Goal: Task Accomplishment & Management: Use online tool/utility

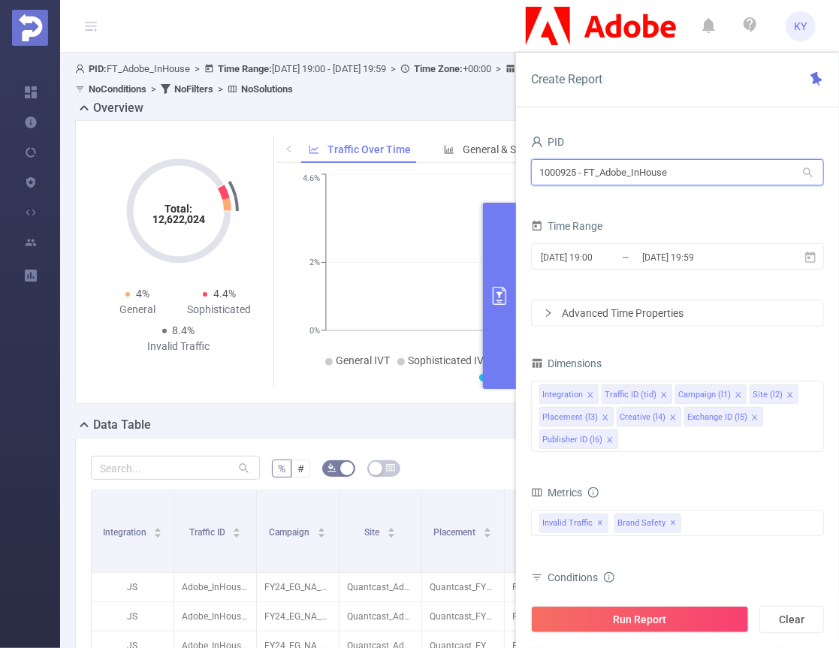
click at [707, 177] on input "1000925 - FT_Adobe_InHouse" at bounding box center [677, 172] width 293 height 26
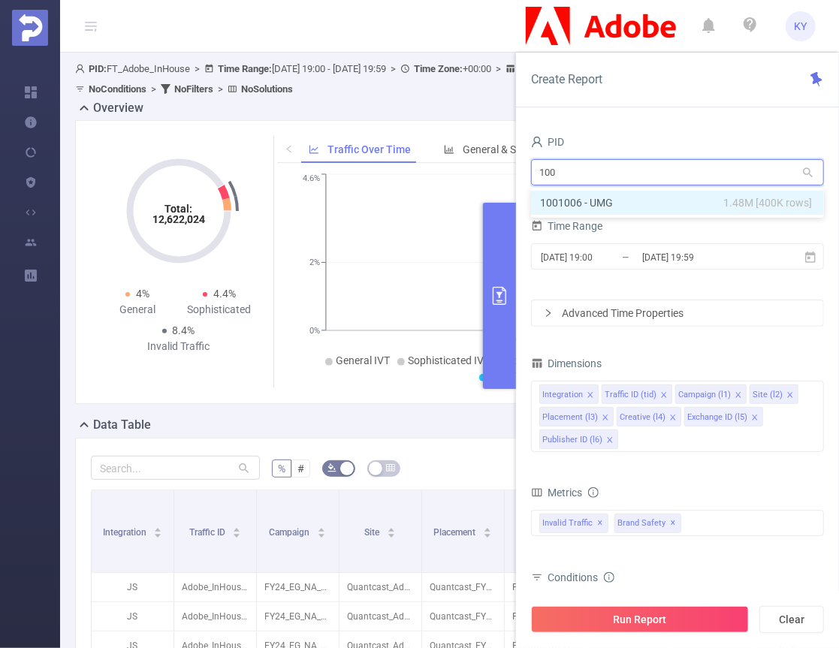
type input "1006"
click at [694, 204] on li "1001006 - UMG 1.48M [400K rows]" at bounding box center [677, 203] width 293 height 24
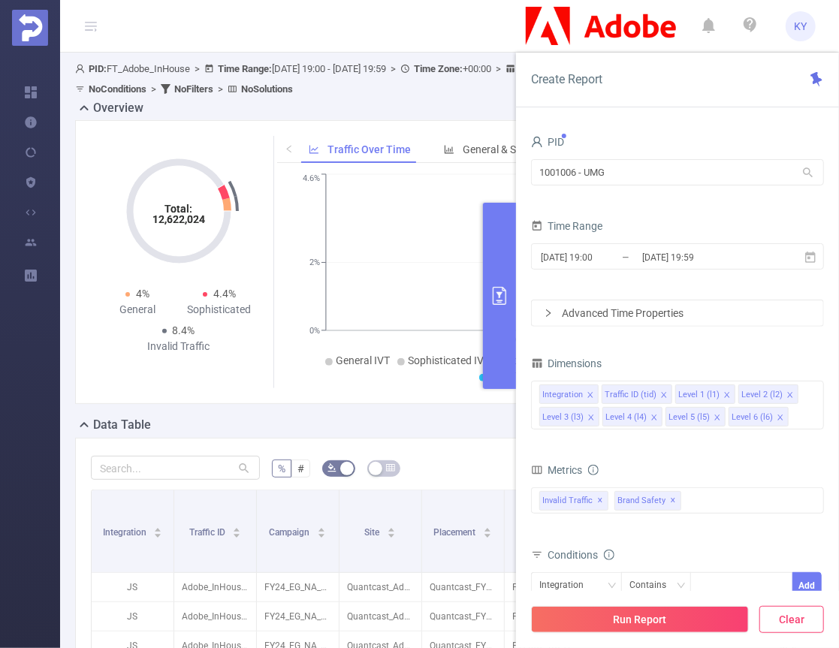
click at [804, 628] on button "Clear" at bounding box center [791, 619] width 65 height 27
click at [696, 258] on input "[DATE] 19:59" at bounding box center [701, 257] width 122 height 20
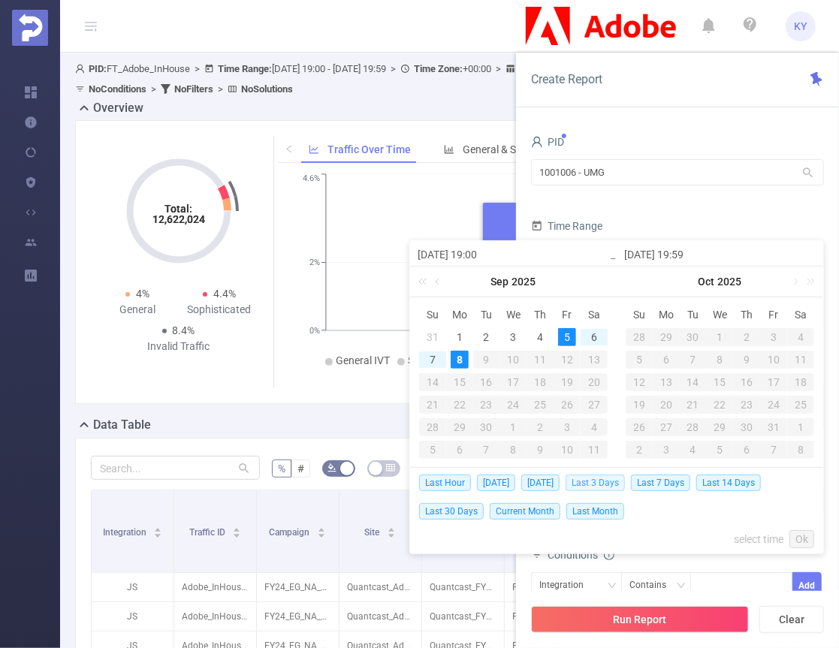
click at [605, 483] on span "Last 3 Days" at bounding box center [594, 483] width 59 height 17
type input "[DATE] 00:00"
type input "[DATE] 23:59"
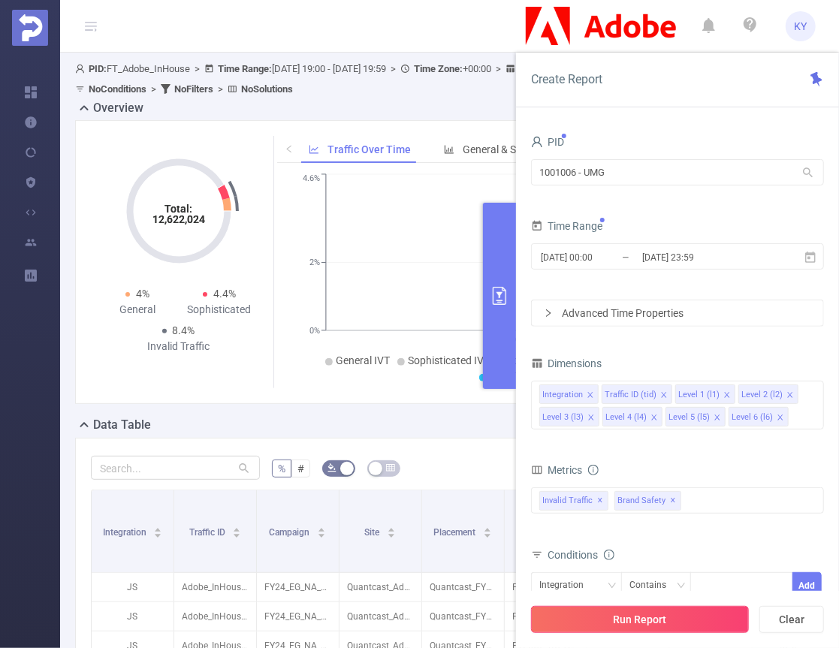
click at [665, 628] on button "Run Report" at bounding box center [640, 619] width 218 height 27
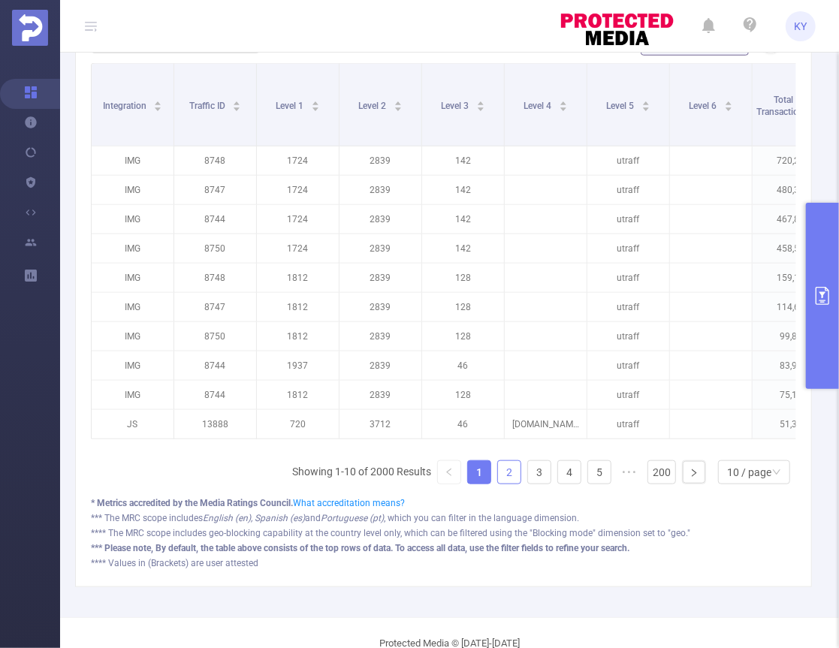
click at [507, 476] on link "2" at bounding box center [509, 472] width 23 height 23
click at [529, 478] on link "3" at bounding box center [539, 472] width 23 height 23
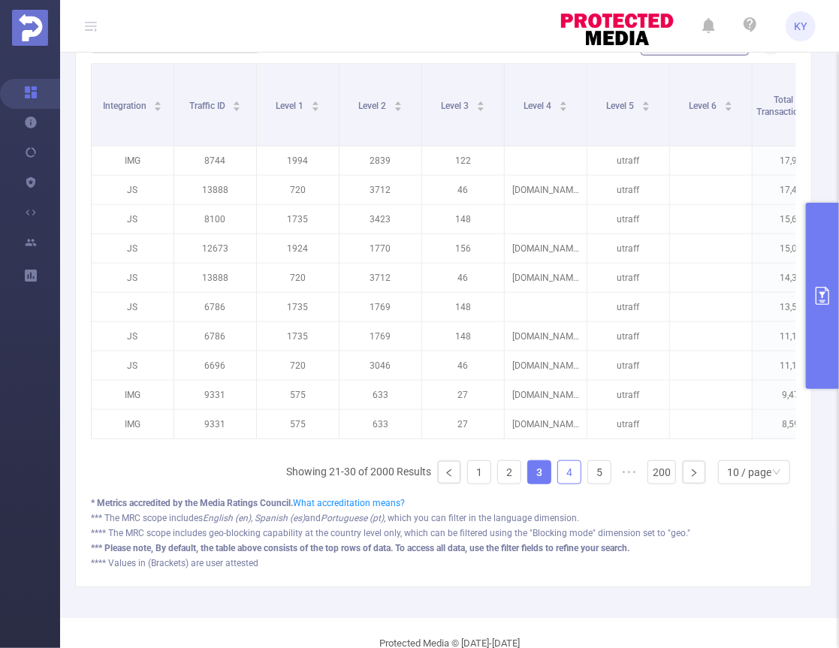
click at [562, 472] on link "4" at bounding box center [569, 472] width 23 height 23
click at [598, 472] on link "6" at bounding box center [599, 472] width 23 height 23
click at [823, 329] on button "primary" at bounding box center [822, 296] width 33 height 186
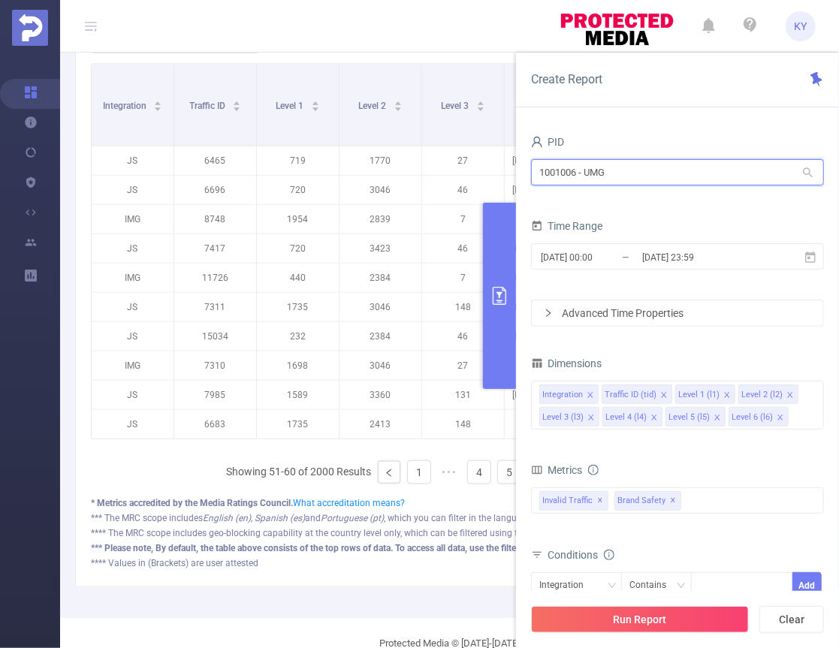
click at [641, 167] on input "1001006 - UMG" at bounding box center [677, 172] width 293 height 26
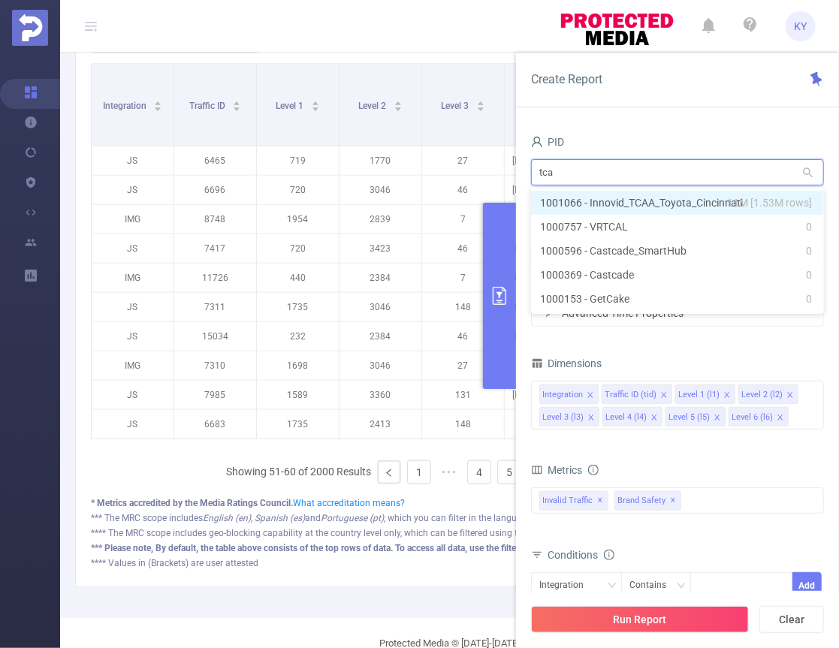
type input "tcaa"
click at [665, 207] on li "1001066 - Innovid_TCAA_Toyota_Cincinnati 11M [1.53M rows]" at bounding box center [677, 203] width 293 height 24
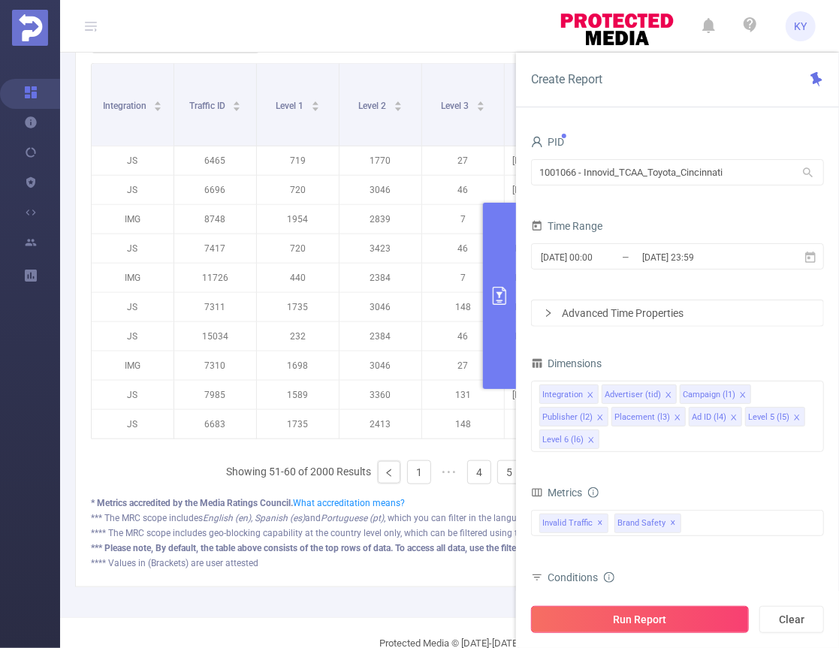
click at [741, 625] on button "Run Report" at bounding box center [640, 619] width 218 height 27
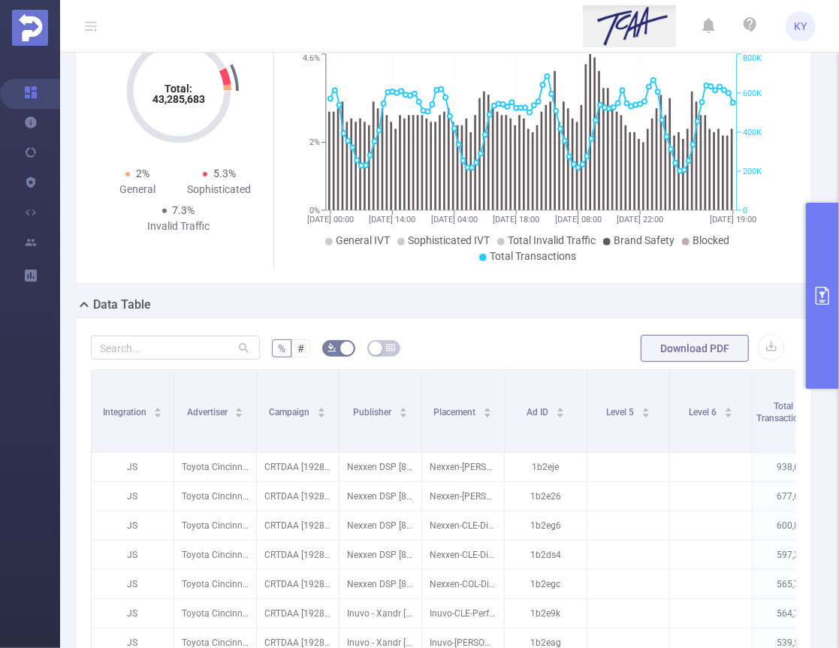
scroll to position [426, 0]
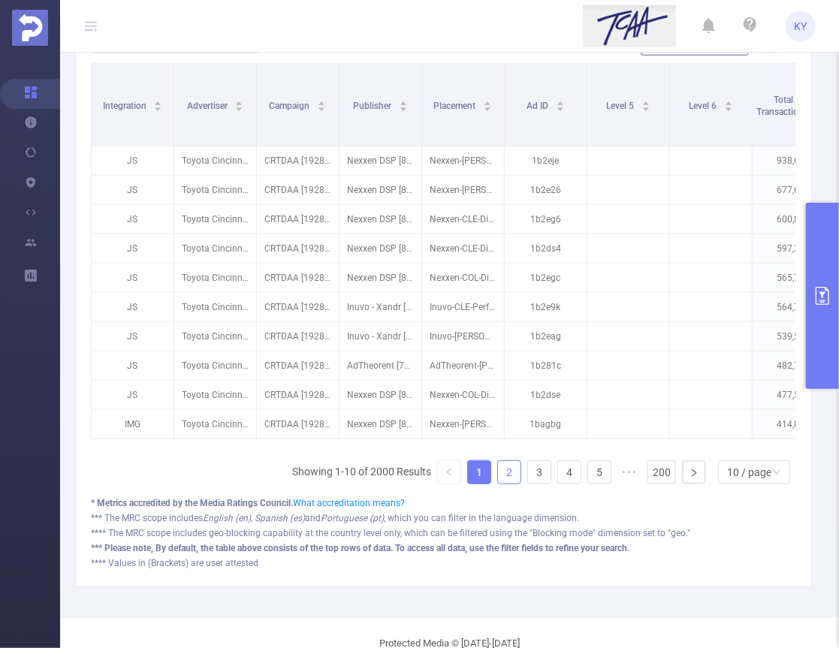
click at [498, 472] on link "2" at bounding box center [509, 472] width 23 height 23
click at [547, 480] on ul "Showing 11-20 of 2000 Results 1 2 3 4 5 ••• 200 10 / page" at bounding box center [541, 472] width 510 height 24
click at [588, 481] on link "5" at bounding box center [599, 472] width 23 height 23
click at [549, 484] on ul "Showing 41-50 of 2000 Results 1 ••• 3 4 5 6 7 ••• 200 10 / page" at bounding box center [511, 472] width 570 height 24
click at [607, 492] on div "Integration Advertiser Campaign Publisher Placement Ad ID Level 5 Level 6 Total…" at bounding box center [443, 279] width 705 height 433
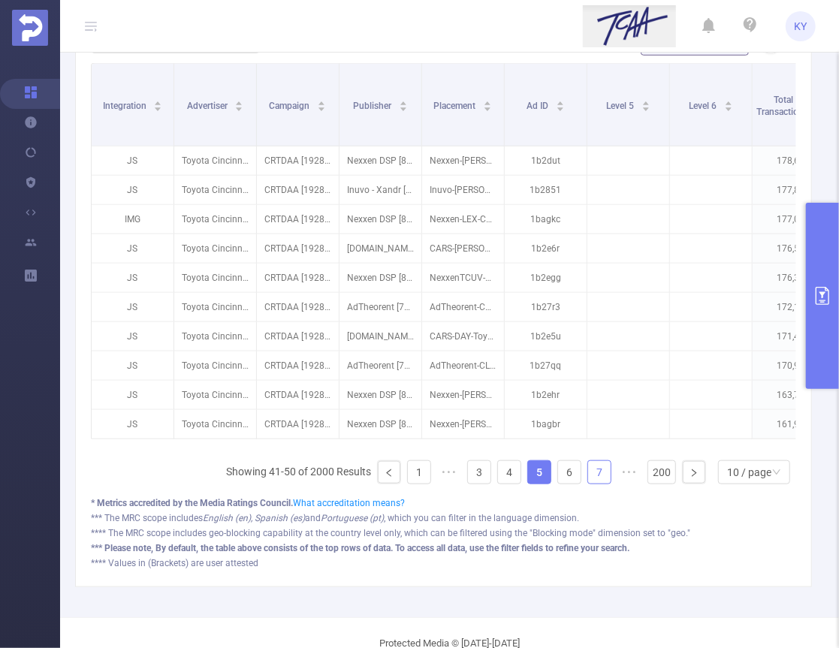
click at [596, 484] on li "7" at bounding box center [599, 472] width 24 height 24
click at [574, 487] on div "Integration Advertiser Campaign Publisher Placement Ad ID Level 5 Level 6 Total…" at bounding box center [443, 279] width 705 height 433
click at [597, 484] on li "9" at bounding box center [599, 472] width 24 height 24
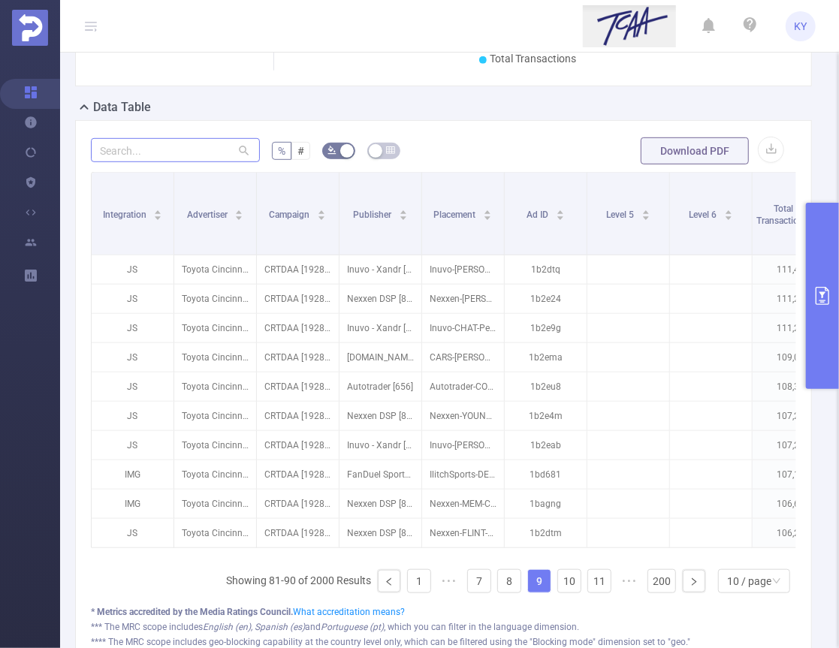
scroll to position [307, 0]
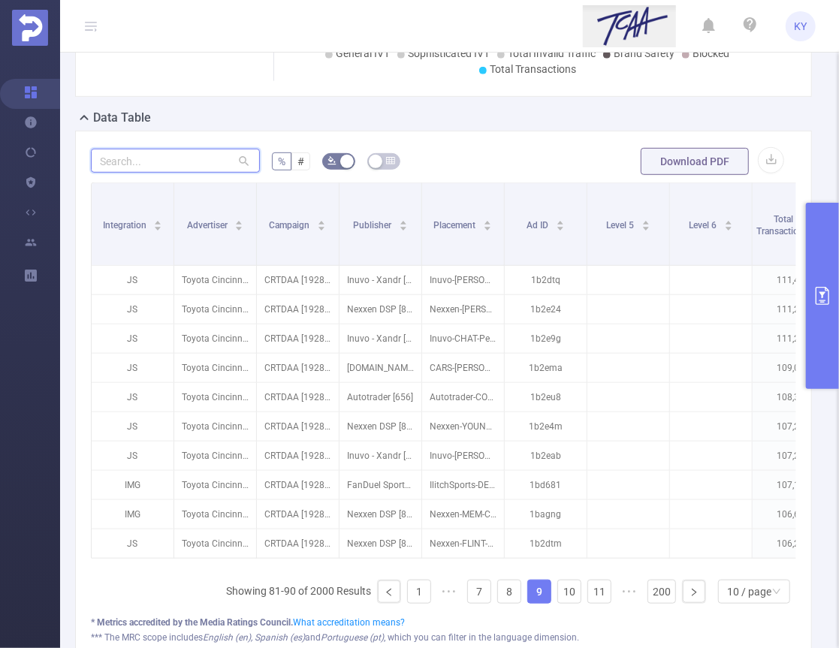
click at [185, 161] on input "text" at bounding box center [175, 161] width 169 height 24
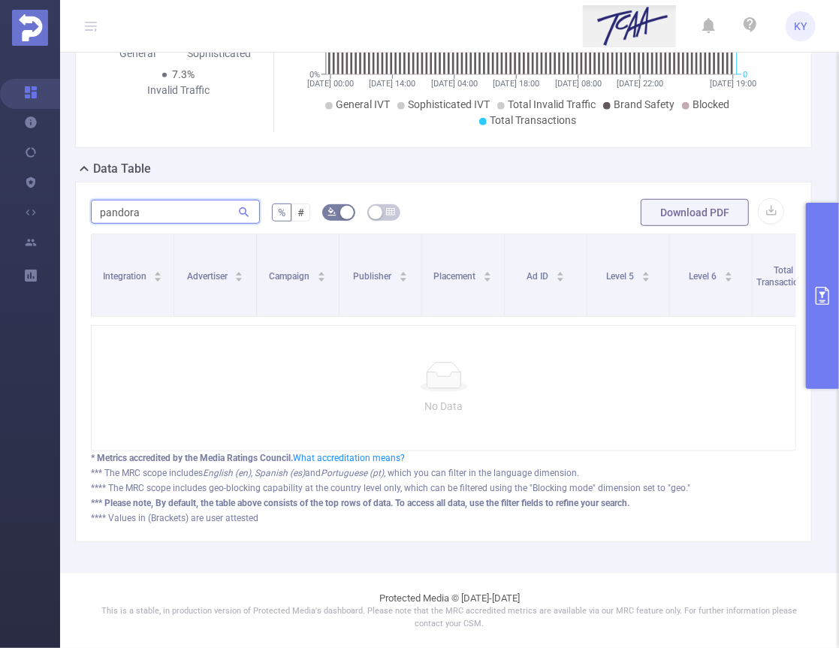
type input "pandora"
click at [808, 312] on button "primary" at bounding box center [822, 296] width 33 height 186
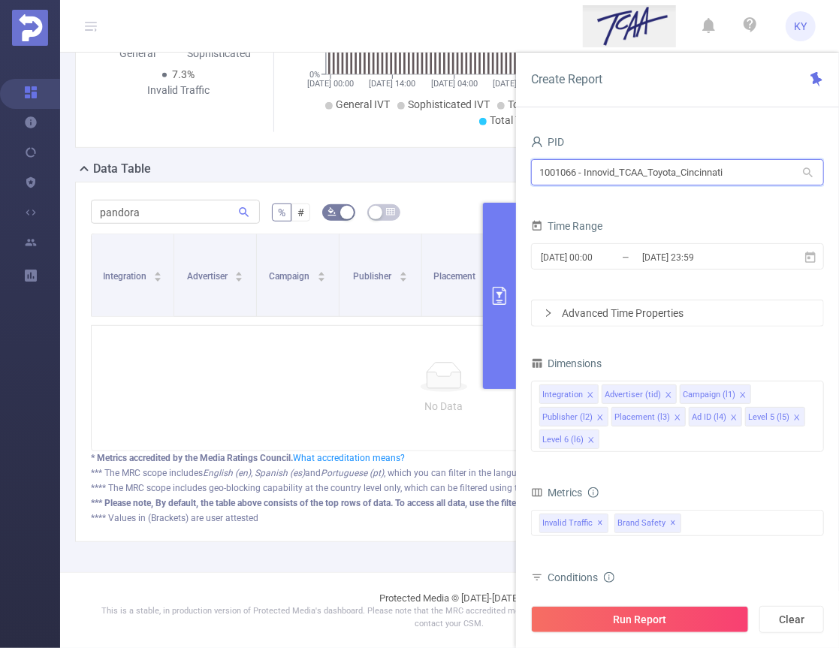
click at [698, 181] on input "1001066 - Innovid_TCAA_Toyota_Cincinnati" at bounding box center [677, 172] width 293 height 26
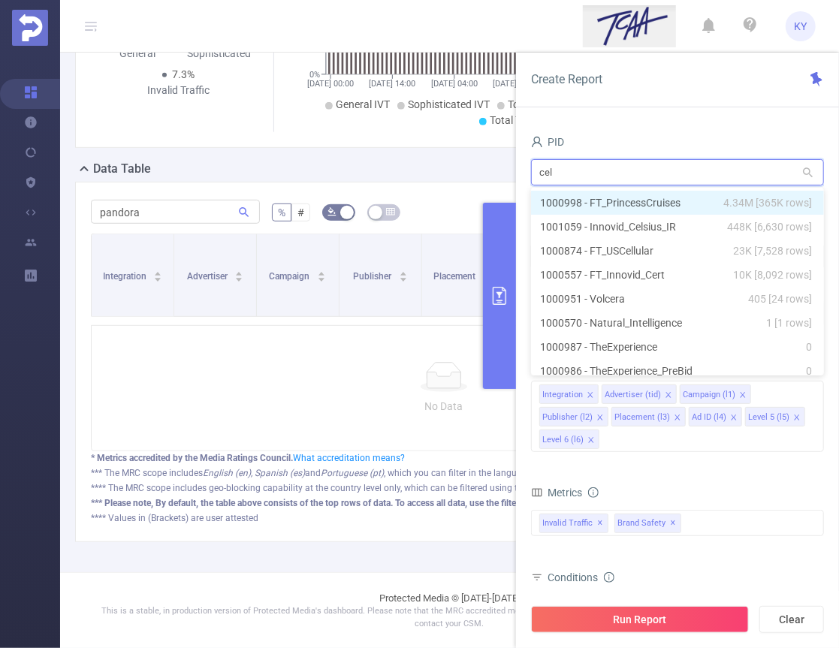
type input "cels"
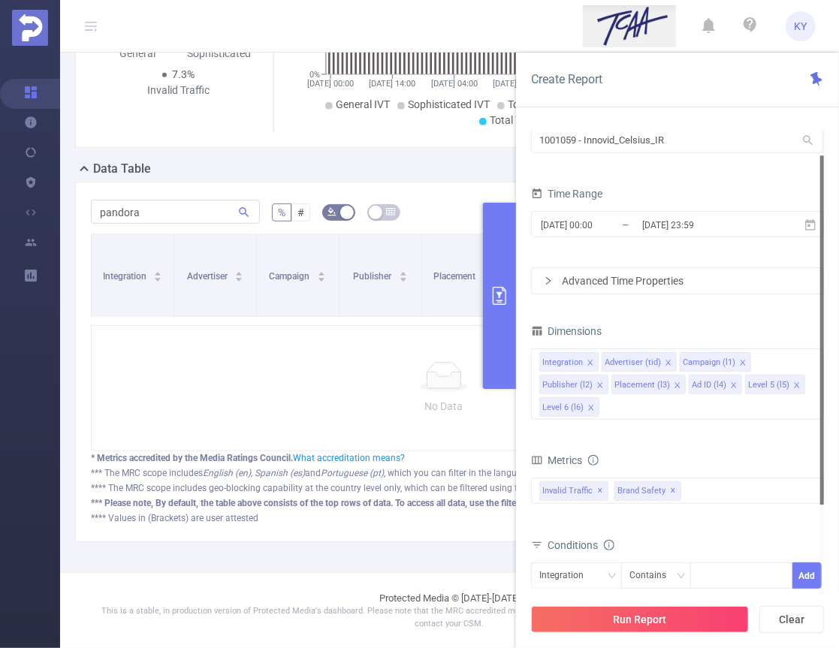
click at [679, 609] on button "Run Report" at bounding box center [640, 619] width 218 height 27
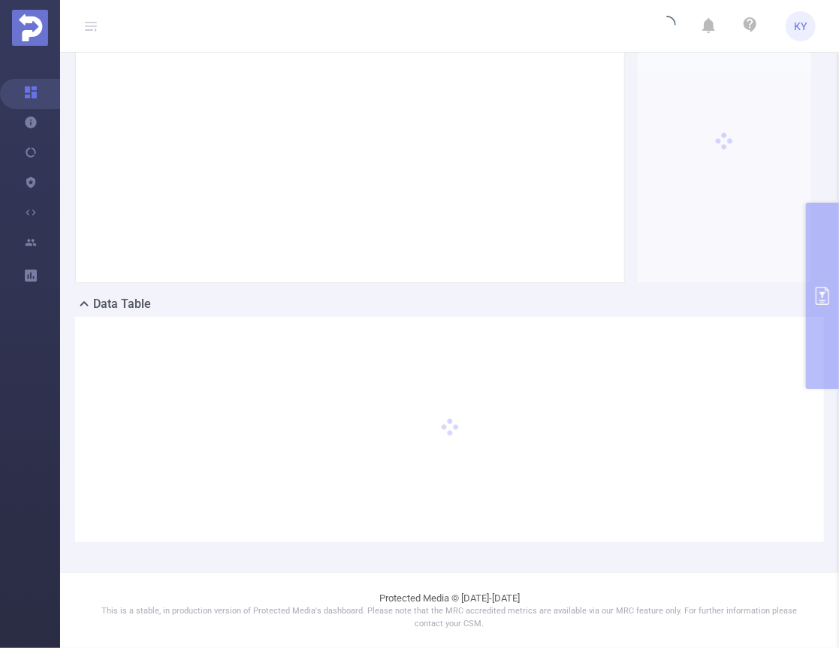
scroll to position [120, 0]
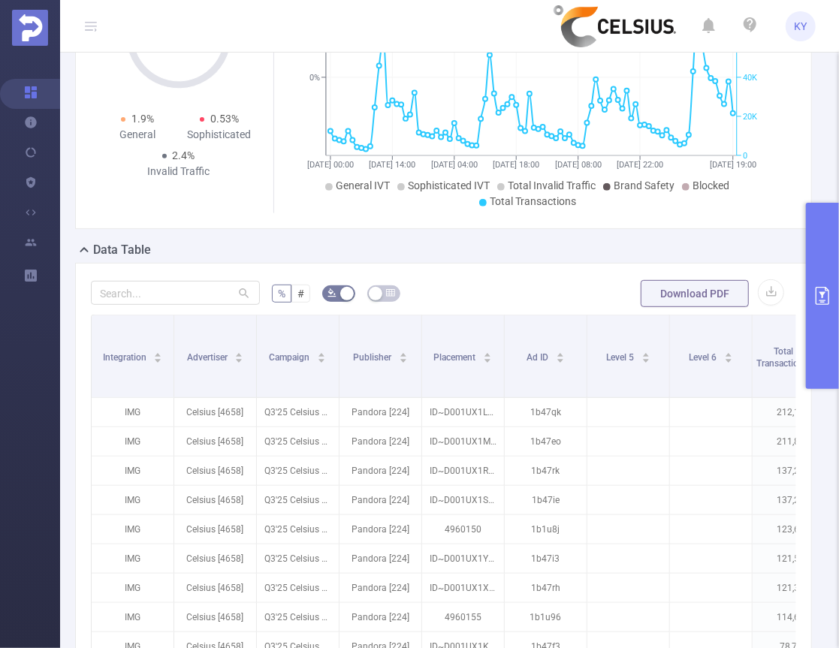
scroll to position [362, 0]
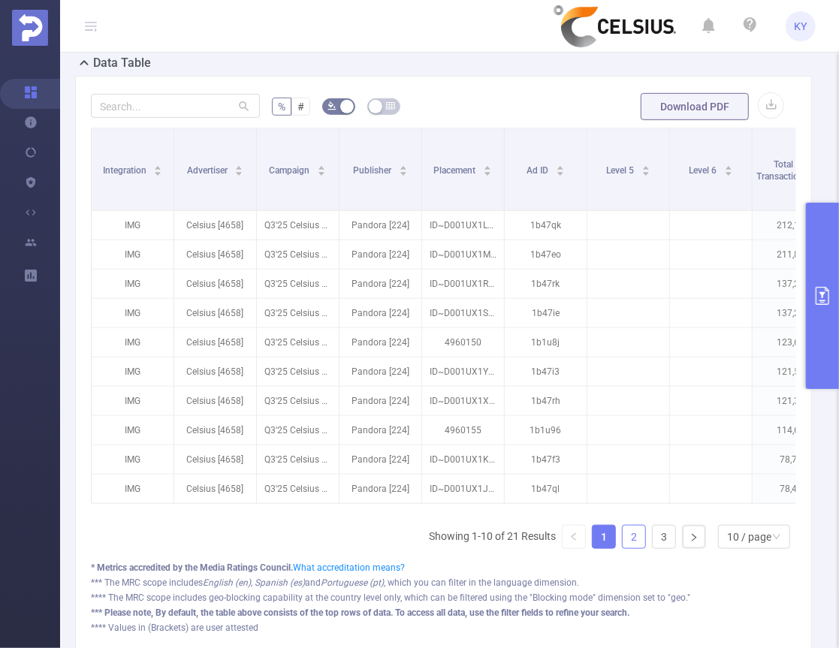
click at [625, 534] on link "2" at bounding box center [633, 537] width 23 height 23
click at [652, 536] on link "3" at bounding box center [663, 537] width 23 height 23
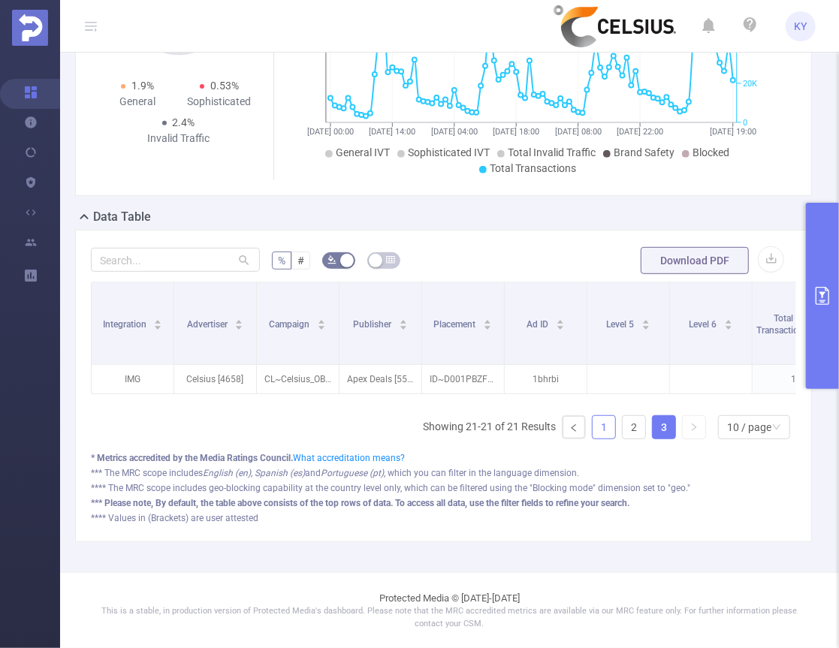
click at [595, 429] on link "1" at bounding box center [603, 427] width 23 height 23
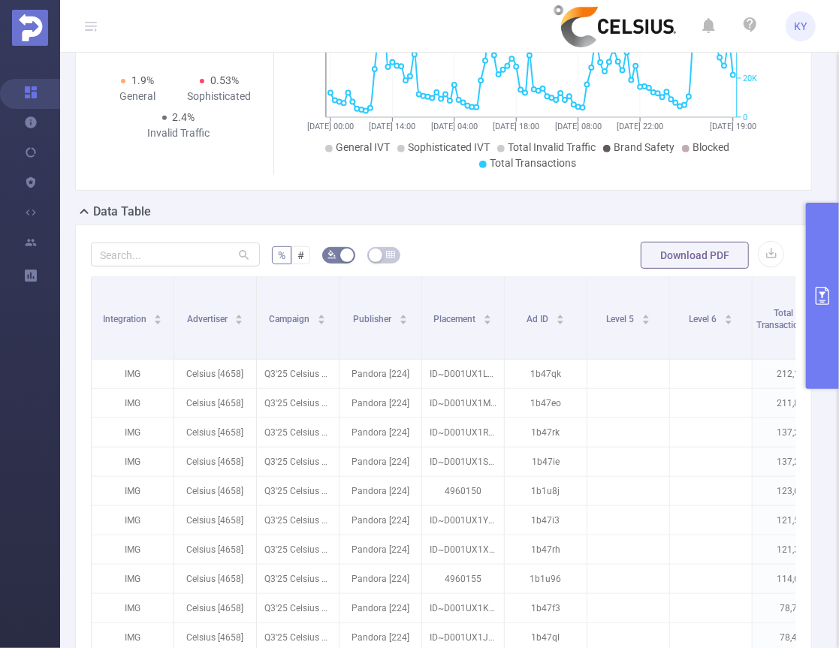
click at [824, 332] on button "primary" at bounding box center [822, 296] width 33 height 186
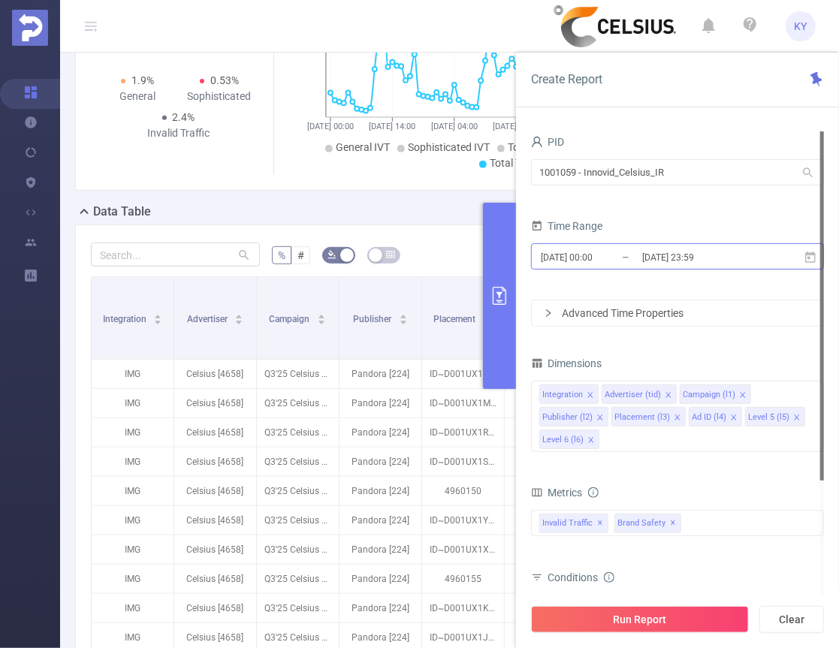
click at [696, 263] on input "[DATE] 23:59" at bounding box center [701, 257] width 122 height 20
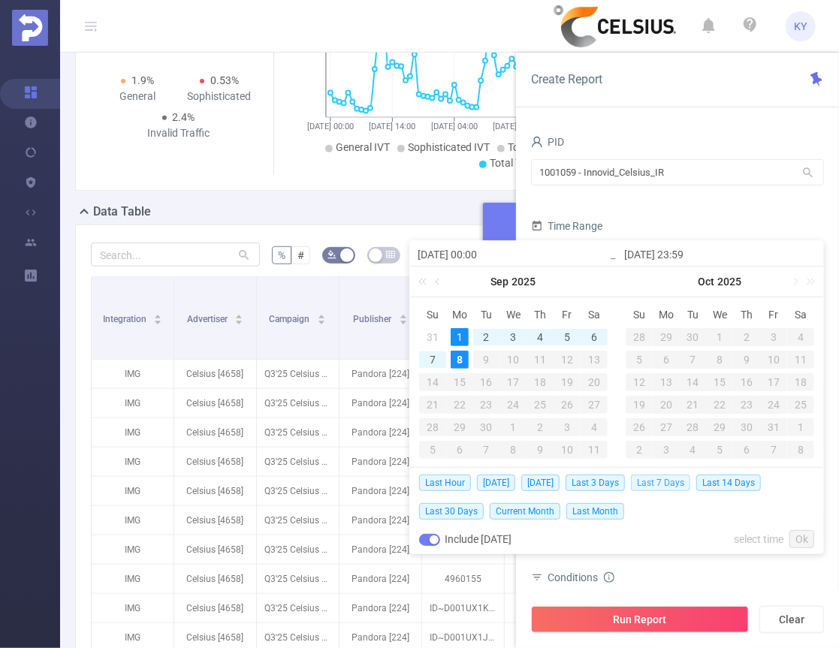
click at [665, 480] on span "Last 7 Days" at bounding box center [660, 483] width 59 height 17
type input "[DATE] 00:00"
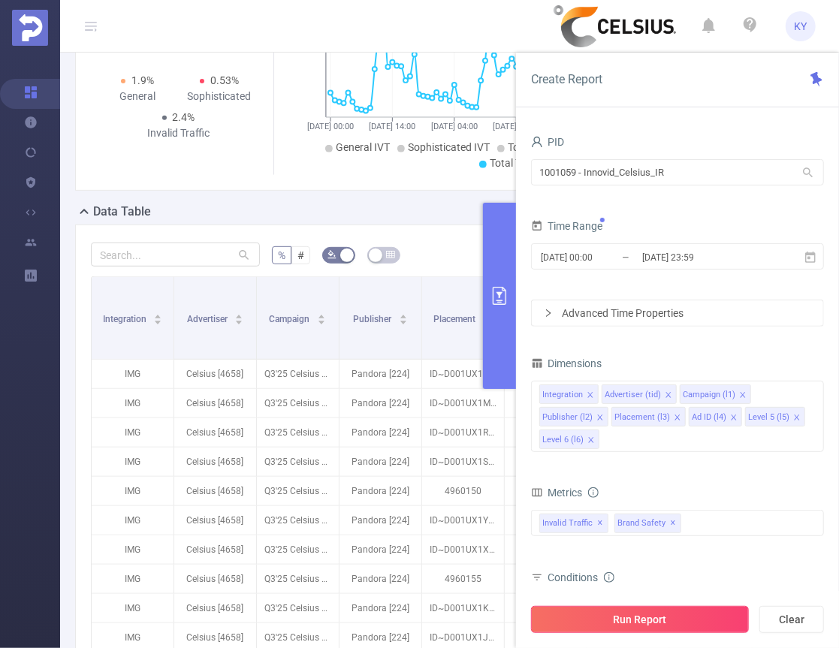
click at [676, 628] on button "Run Report" at bounding box center [640, 619] width 218 height 27
